Goal: Find specific page/section: Find specific page/section

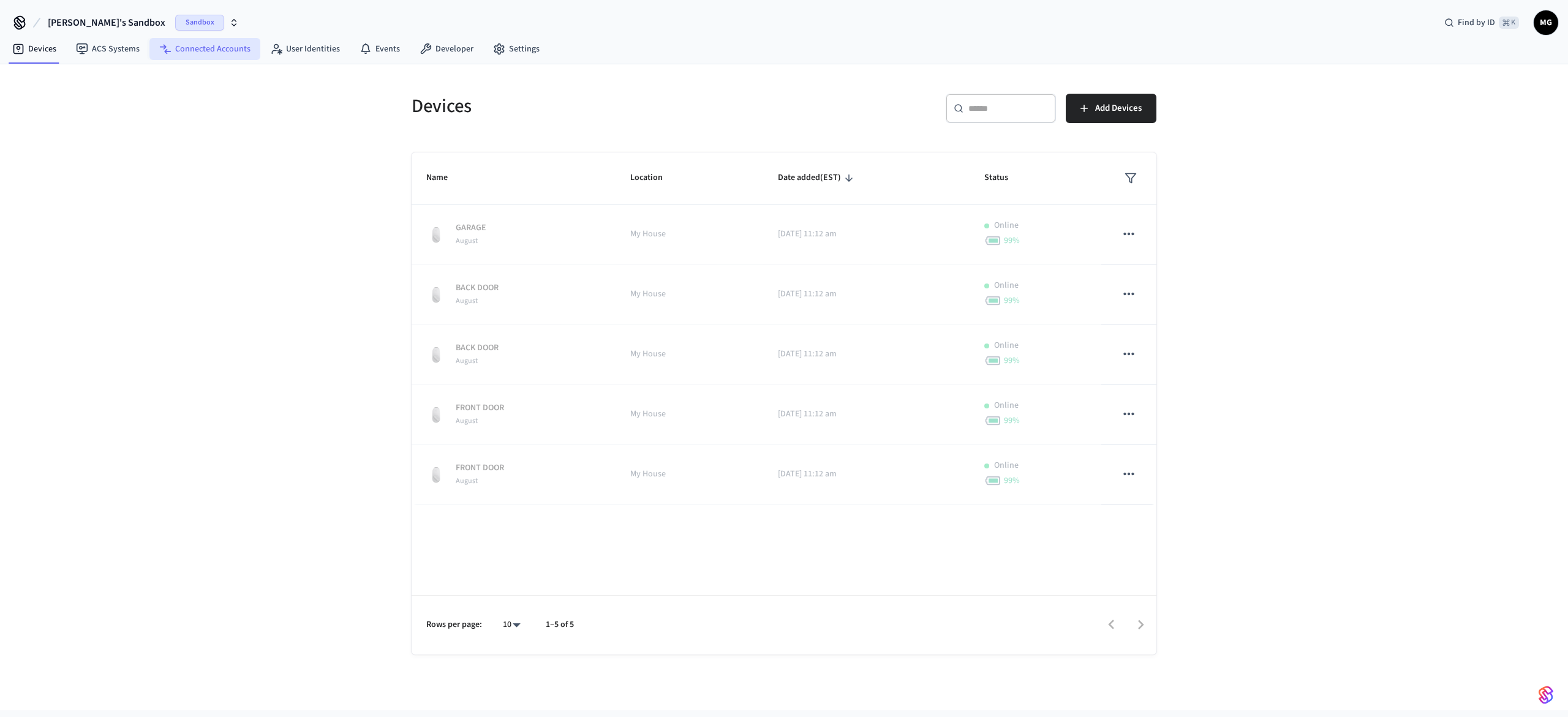
click at [173, 47] on link "Connected Accounts" at bounding box center [205, 48] width 111 height 22
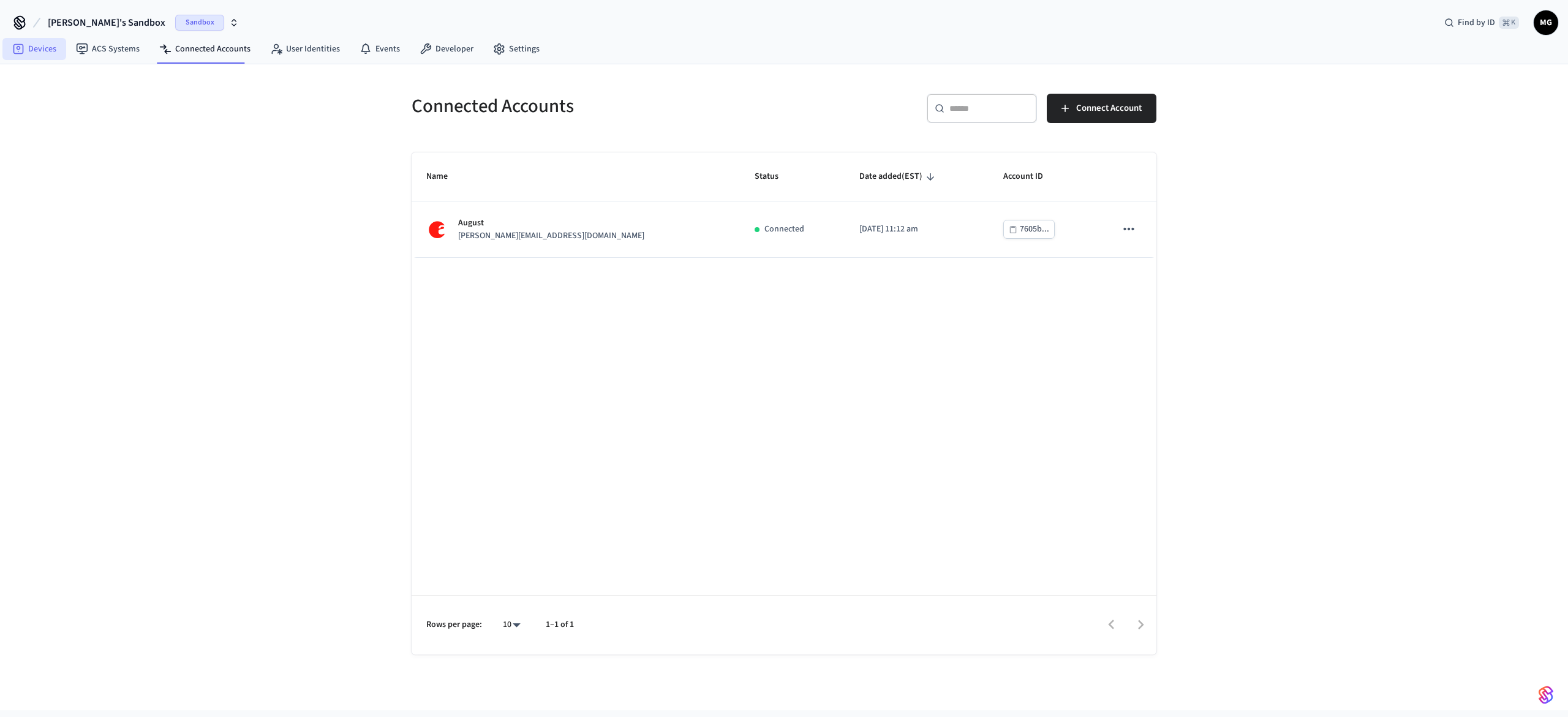
click at [54, 49] on link "Devices" at bounding box center [34, 48] width 64 height 22
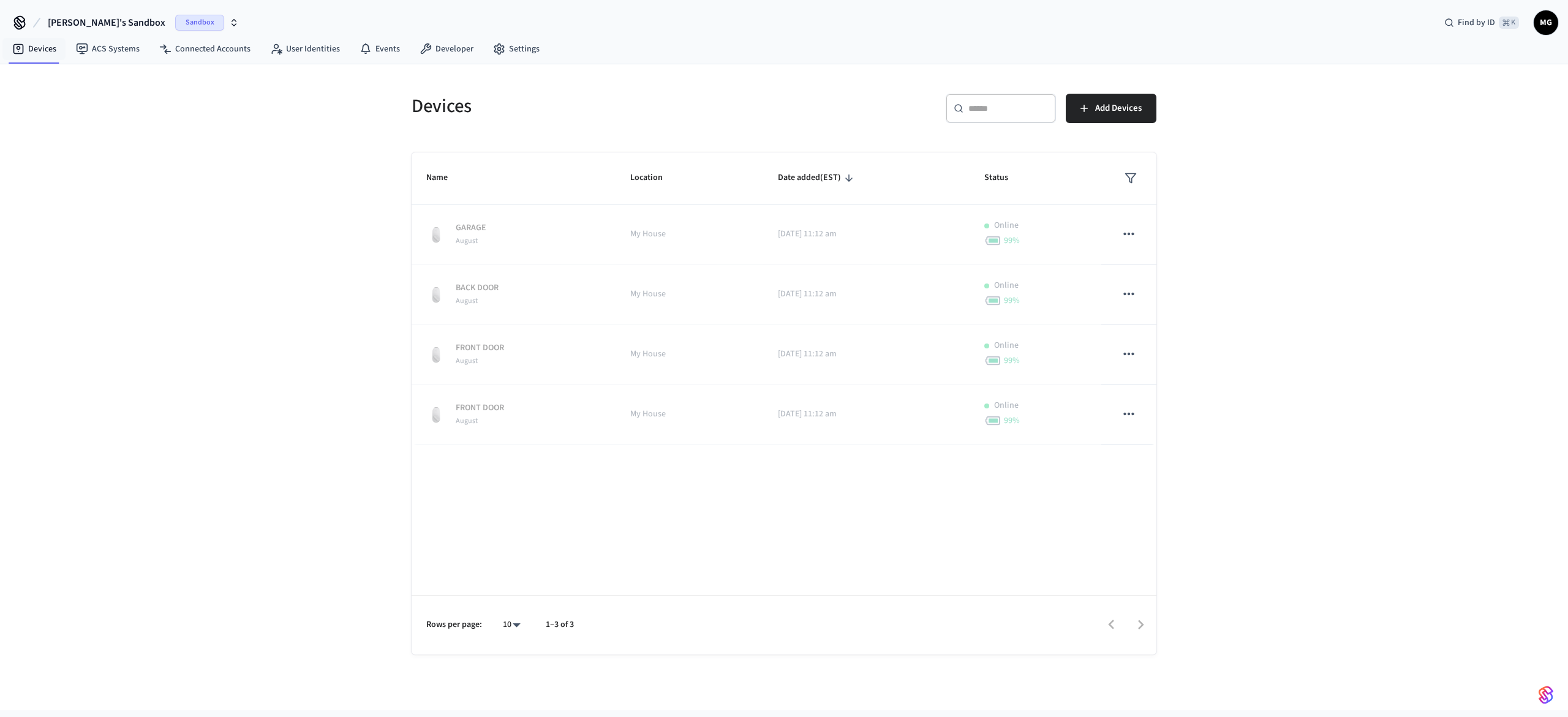
click at [1320, 366] on div "Devices ​ ​ Add Devices Name Location Date added (EST) Status GARAGE August My …" at bounding box center [784, 387] width 1568 height 646
click at [384, 58] on link "Events" at bounding box center [380, 48] width 60 height 22
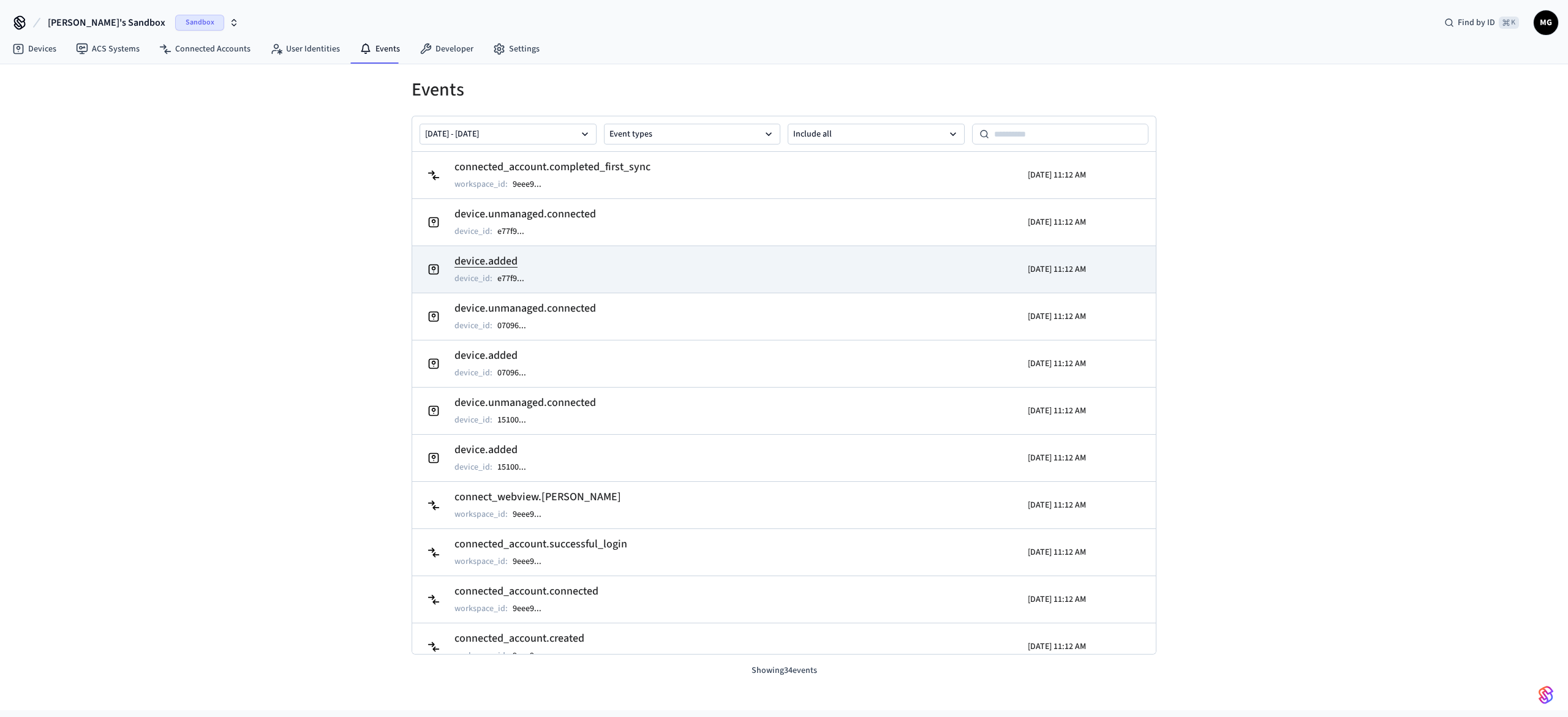
click at [630, 267] on td "device.added device_id : e77f9 ..." at bounding box center [663, 269] width 482 height 35
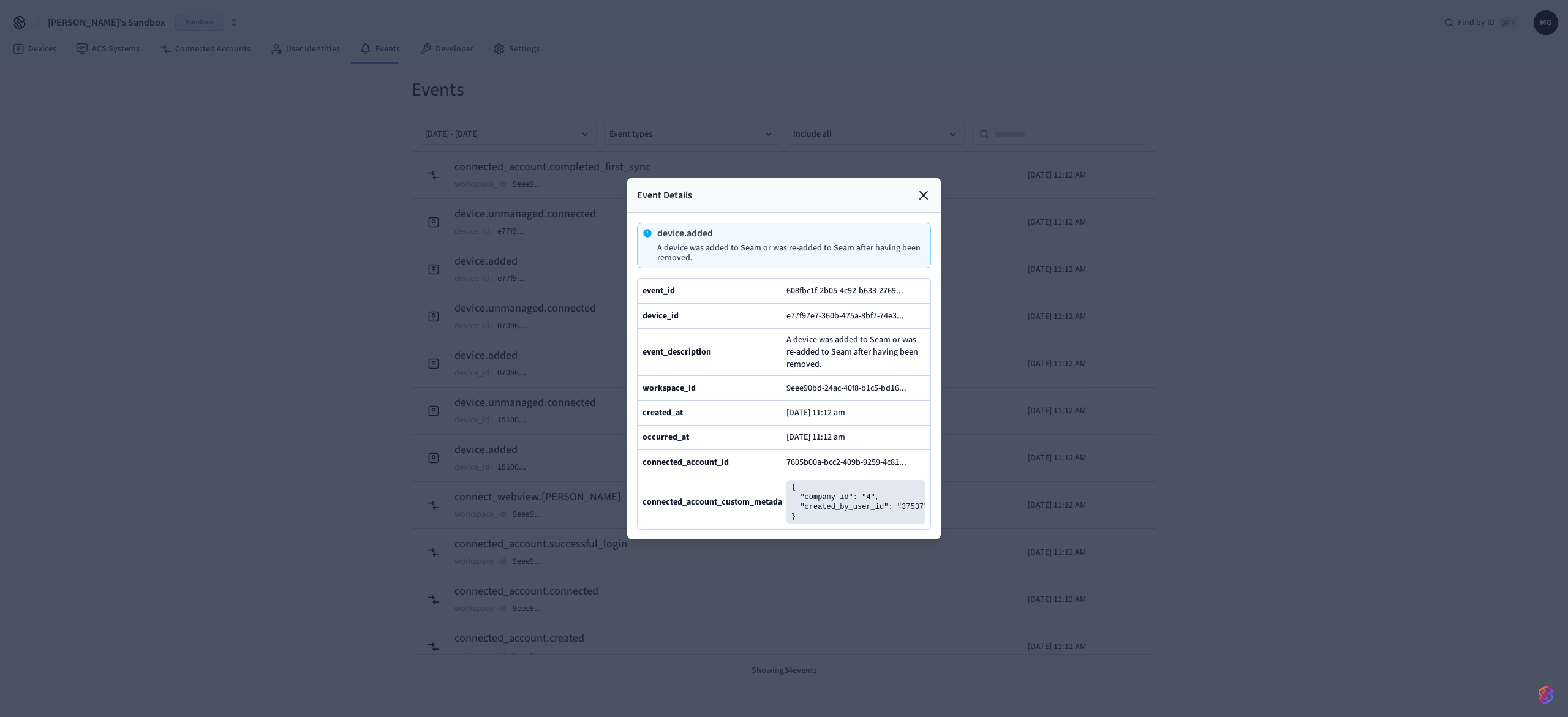
click at [918, 194] on icon at bounding box center [923, 195] width 14 height 14
